Goal: Transaction & Acquisition: Book appointment/travel/reservation

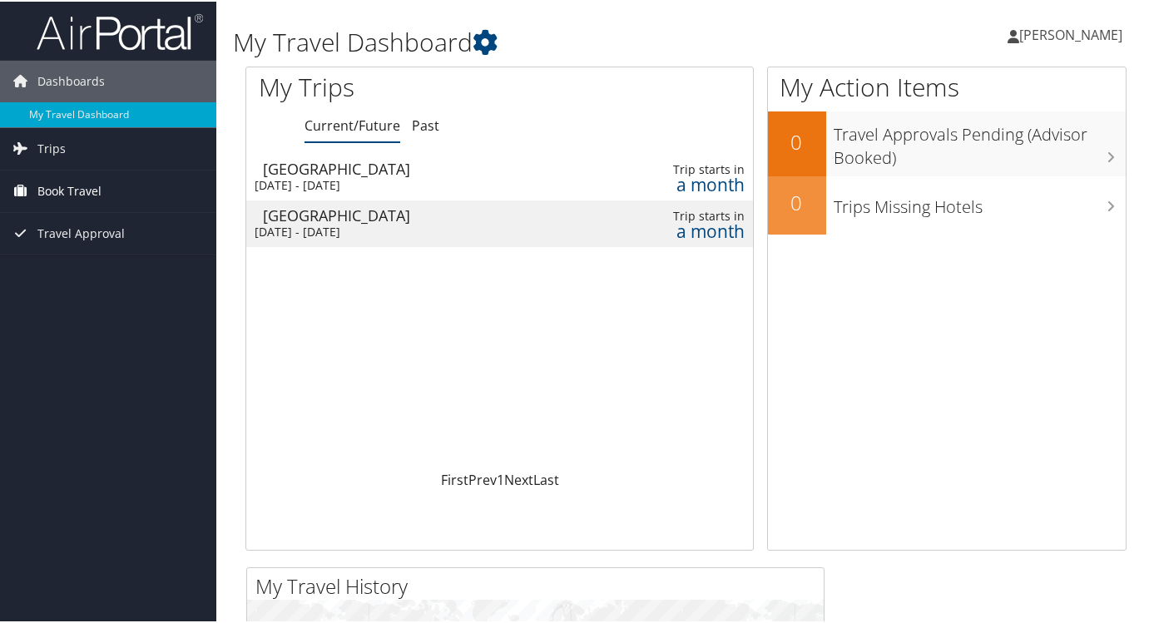
click at [77, 195] on span "Book Travel" at bounding box center [69, 190] width 64 height 42
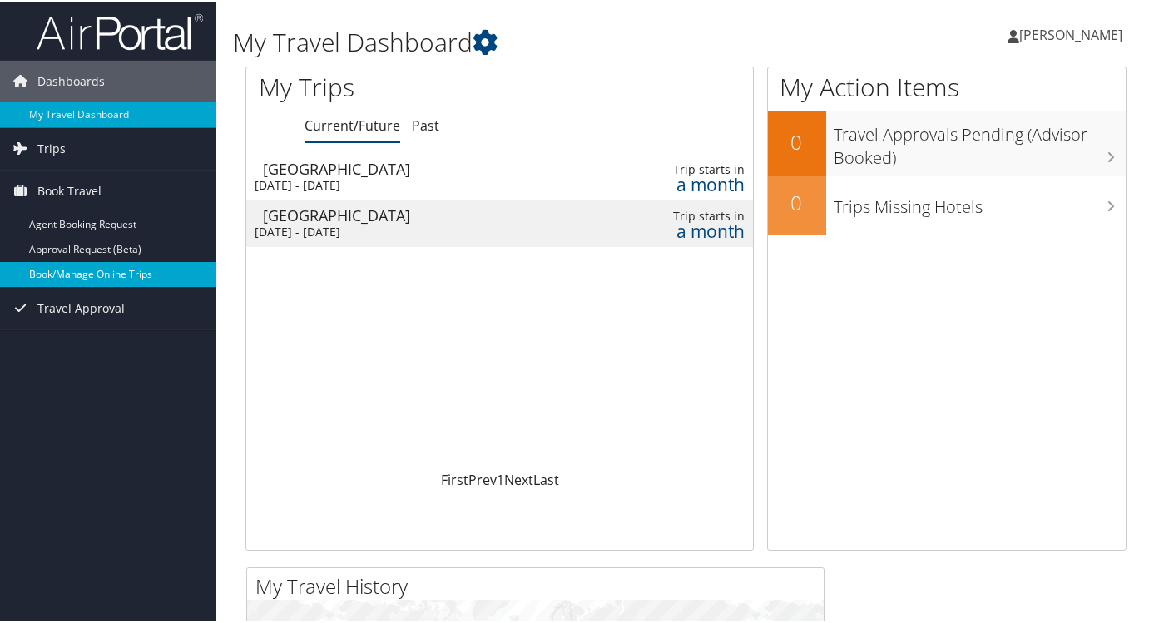
click at [73, 270] on link "Book/Manage Online Trips" at bounding box center [108, 272] width 216 height 25
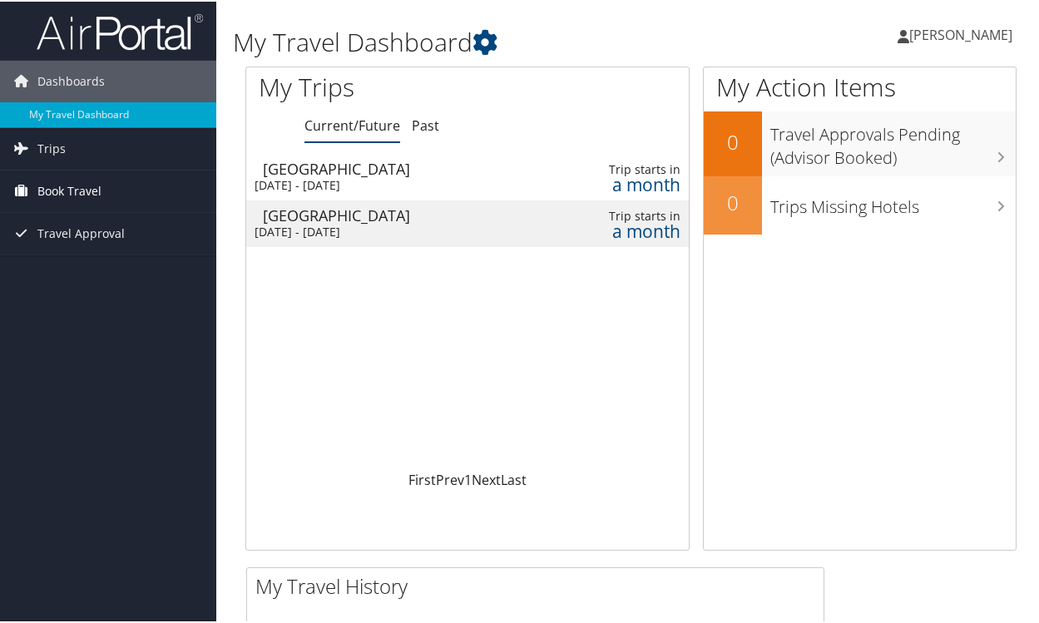
click at [59, 194] on span "Book Travel" at bounding box center [69, 190] width 64 height 42
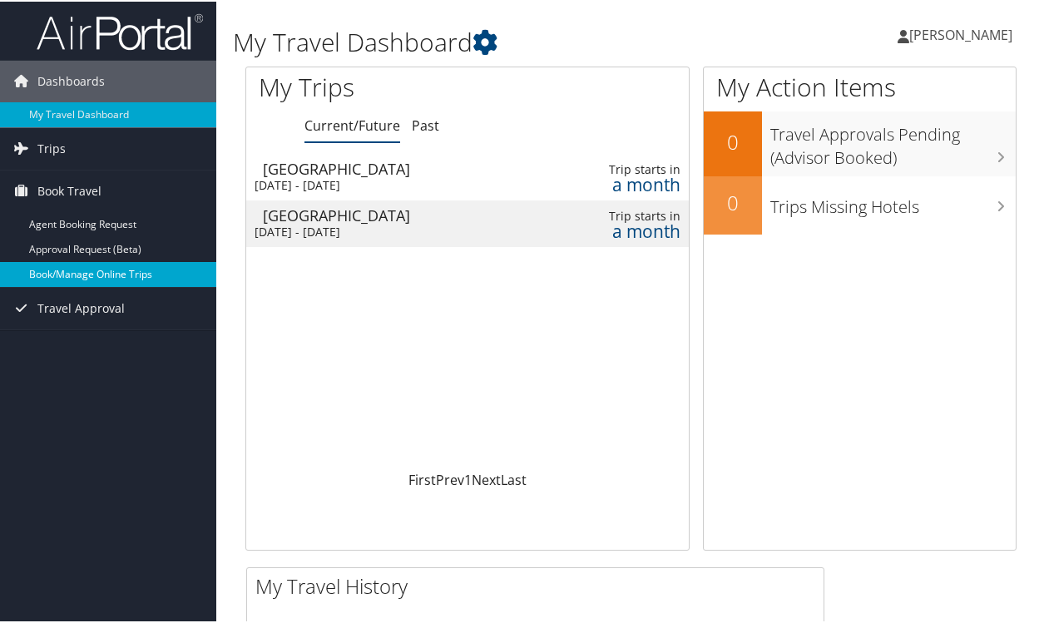
click at [54, 276] on link "Book/Manage Online Trips" at bounding box center [108, 272] width 216 height 25
